Goal: Find specific page/section: Find specific page/section

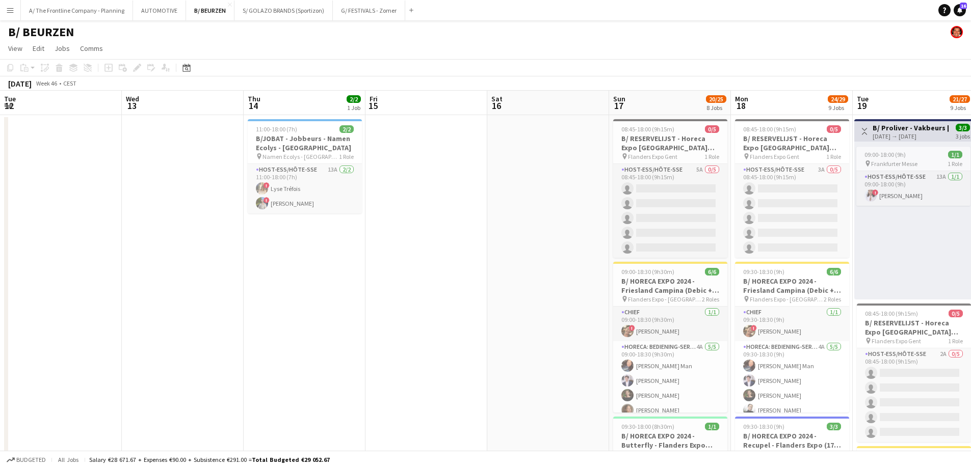
scroll to position [0, 351]
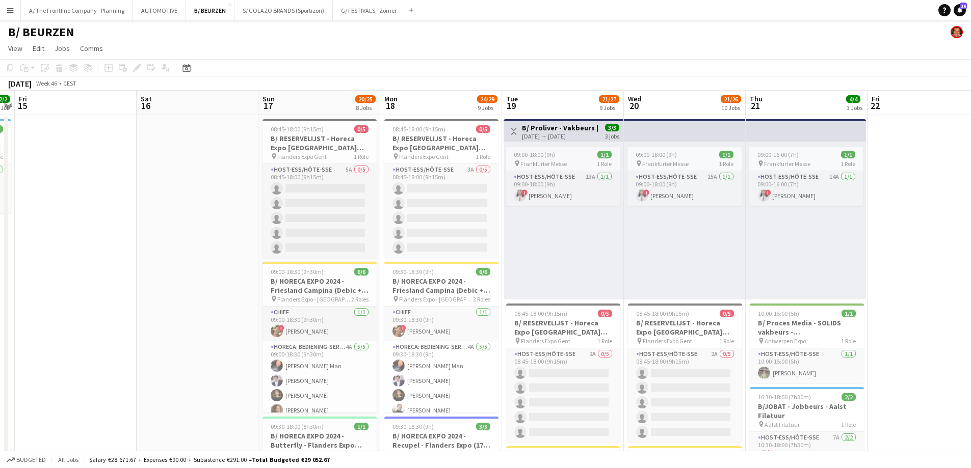
click at [10, 9] on app-icon "Menu" at bounding box center [10, 10] width 8 height 8
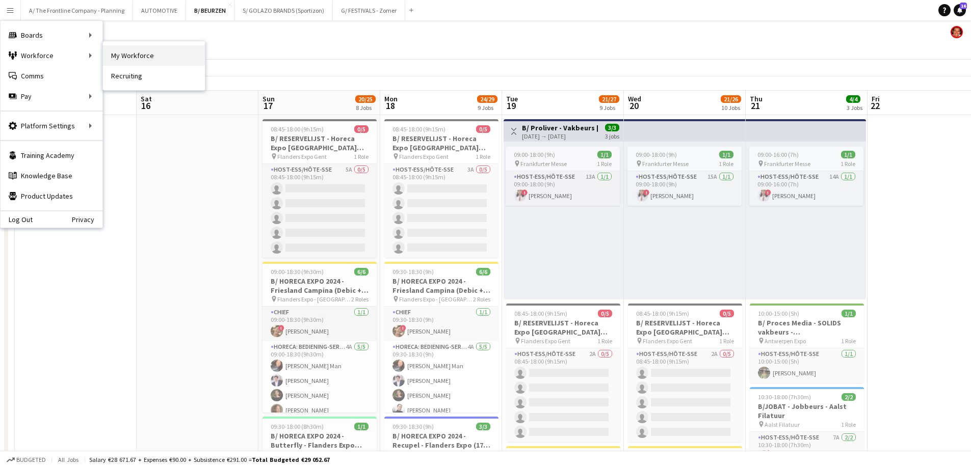
click at [132, 54] on link "My Workforce" at bounding box center [154, 55] width 102 height 20
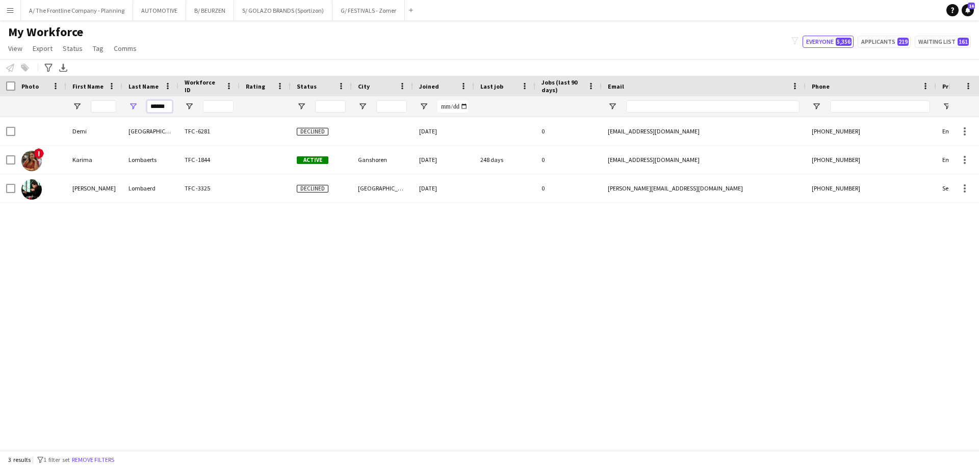
click at [162, 108] on input "******" at bounding box center [159, 106] width 25 height 12
type input "*"
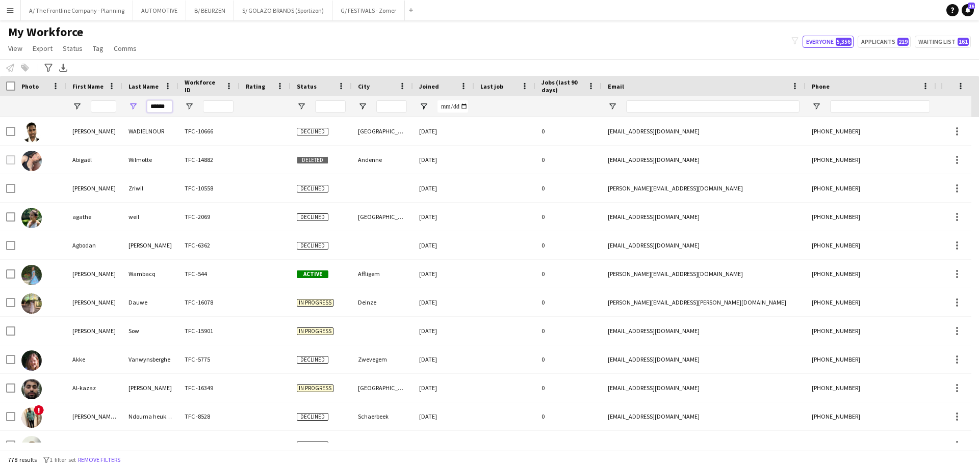
type input "******"
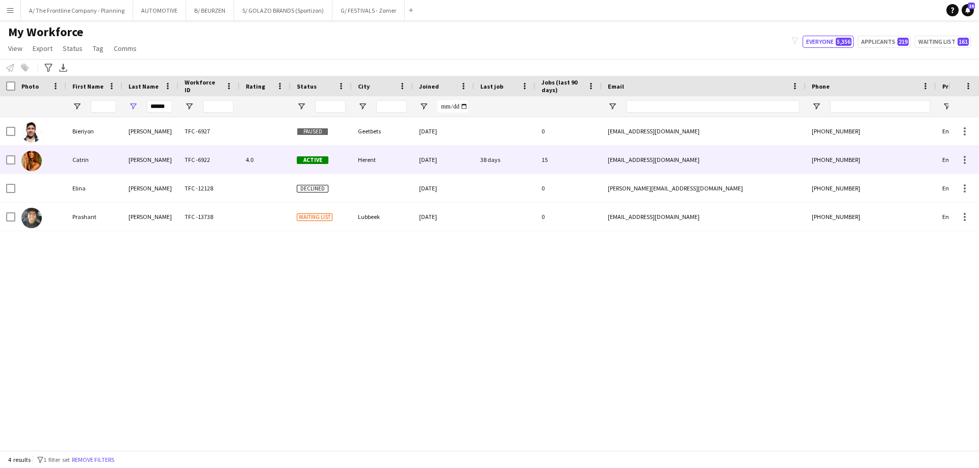
click at [83, 158] on div "Catrin" at bounding box center [94, 160] width 56 height 28
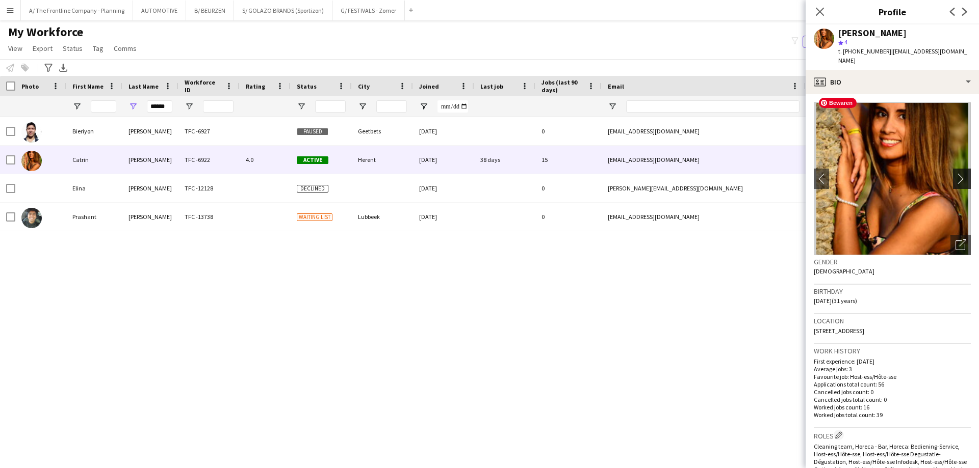
click at [955, 169] on button "chevron-right" at bounding box center [963, 179] width 20 height 20
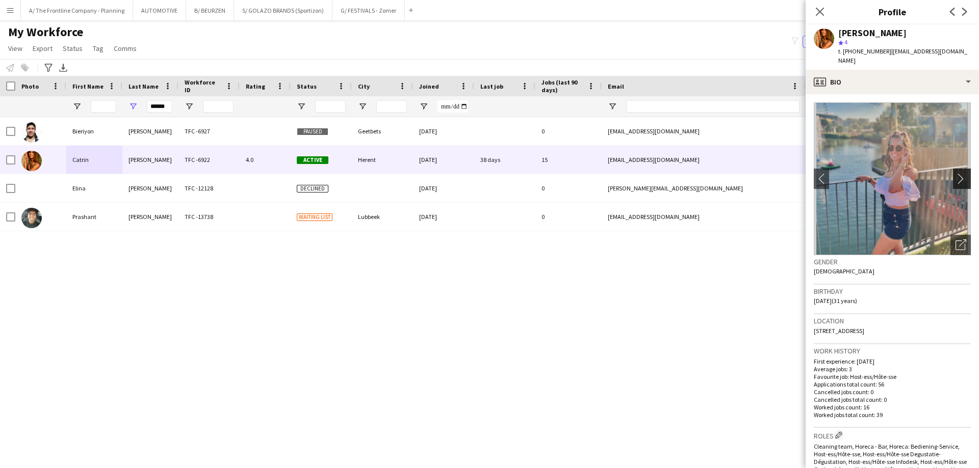
click at [955, 174] on app-icon "chevron-right" at bounding box center [963, 178] width 16 height 11
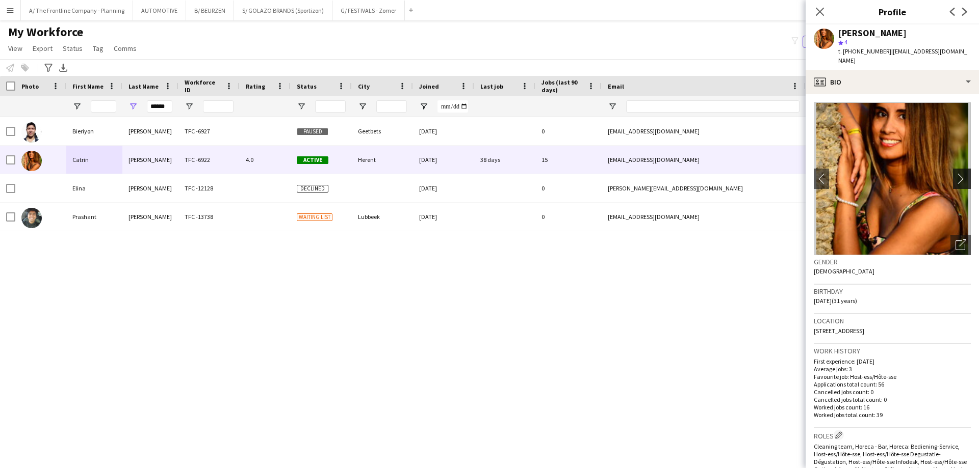
click at [955, 174] on app-icon "chevron-right" at bounding box center [963, 178] width 16 height 11
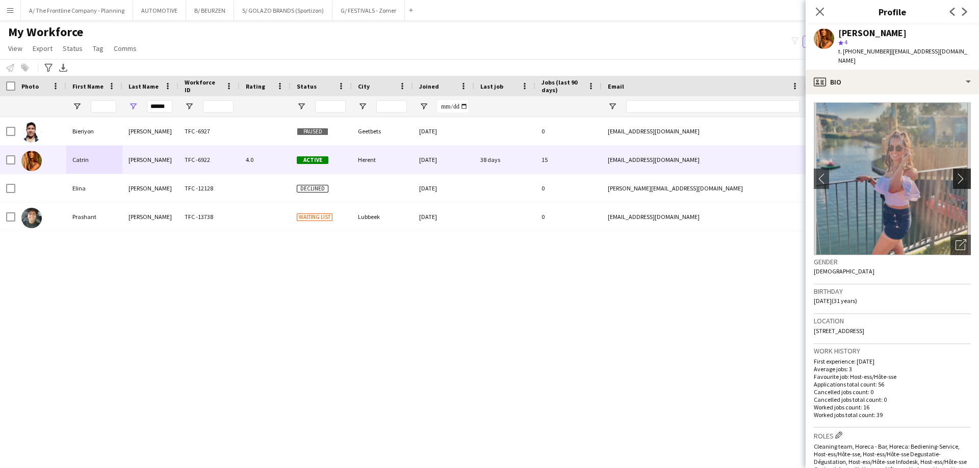
click at [955, 174] on app-icon "chevron-right" at bounding box center [963, 178] width 16 height 11
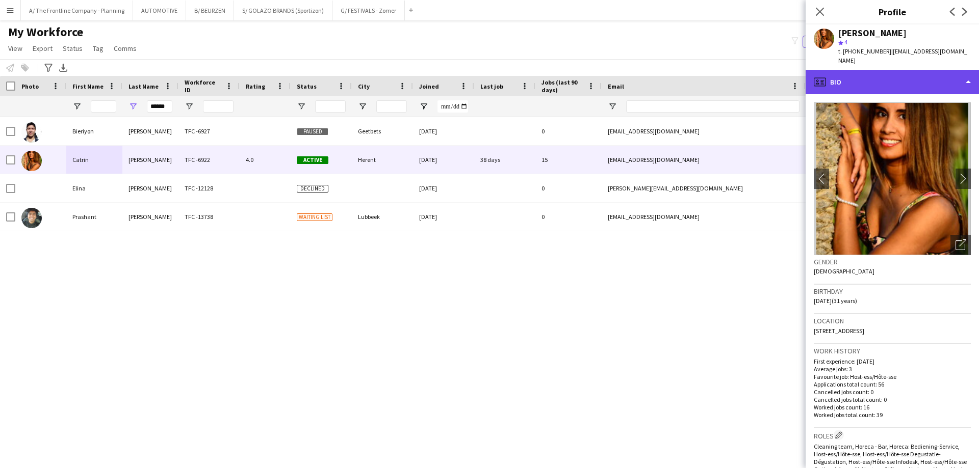
click at [877, 70] on div "profile Bio" at bounding box center [891, 82] width 173 height 24
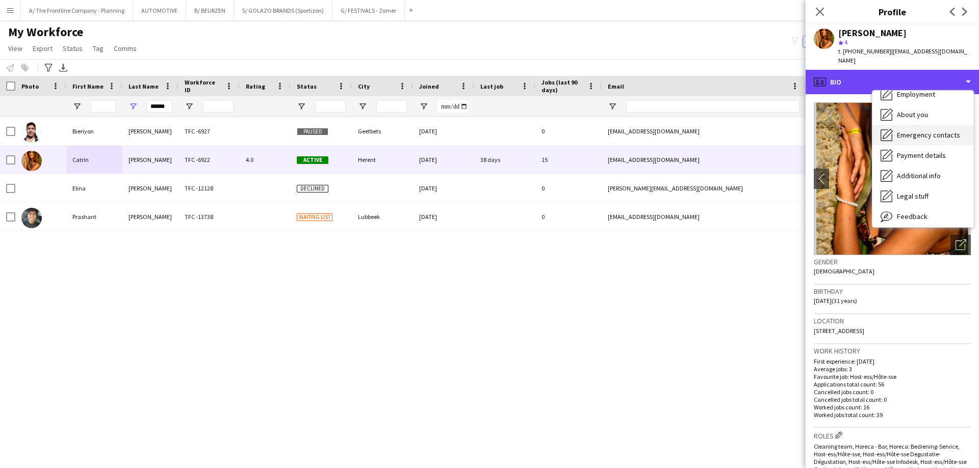
scroll to position [24, 0]
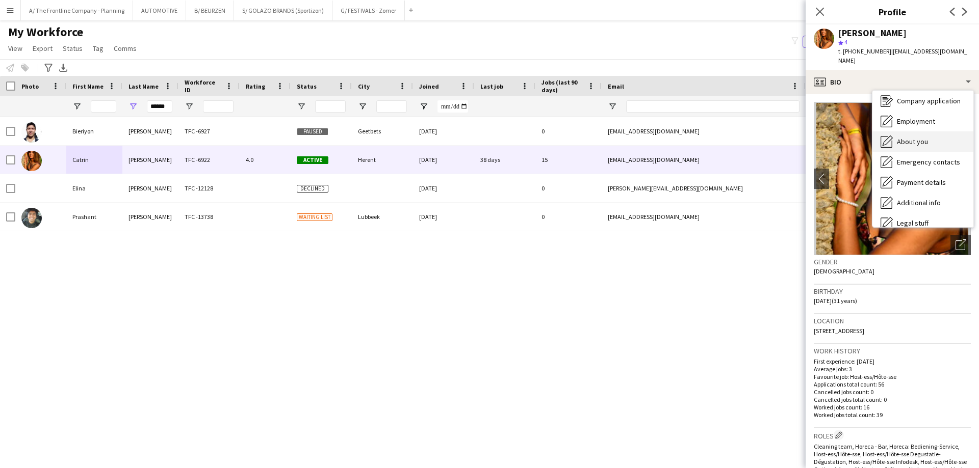
click at [906, 137] on span "About you" at bounding box center [912, 141] width 31 height 9
